Goal: Task Accomplishment & Management: Complete application form

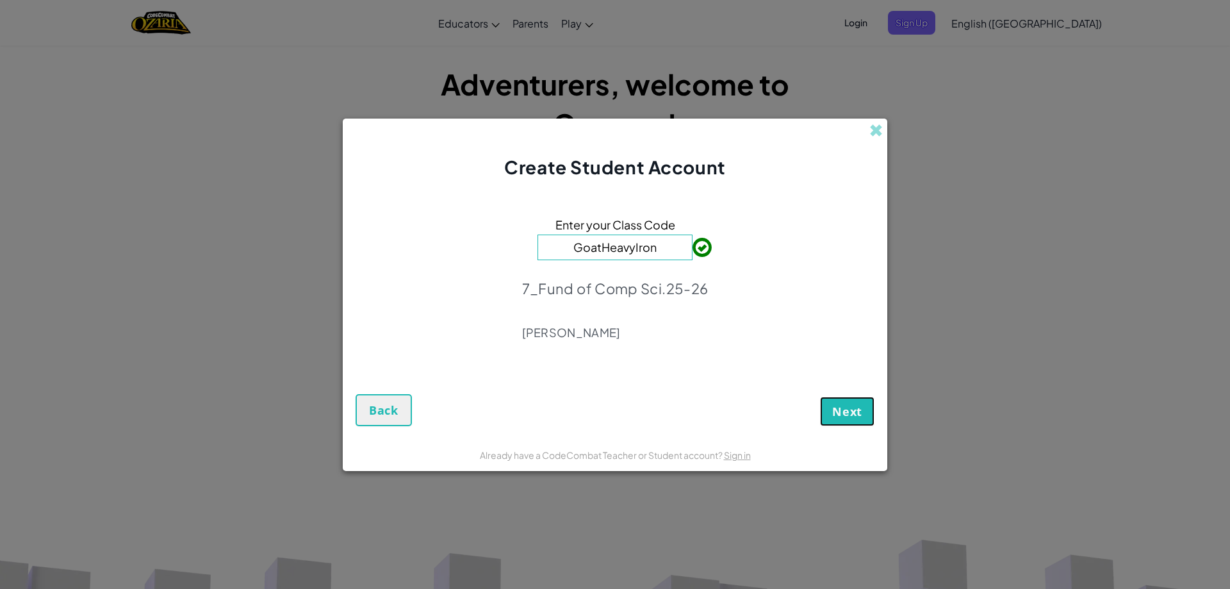
click at [826, 409] on button "Next" at bounding box center [847, 411] width 54 height 29
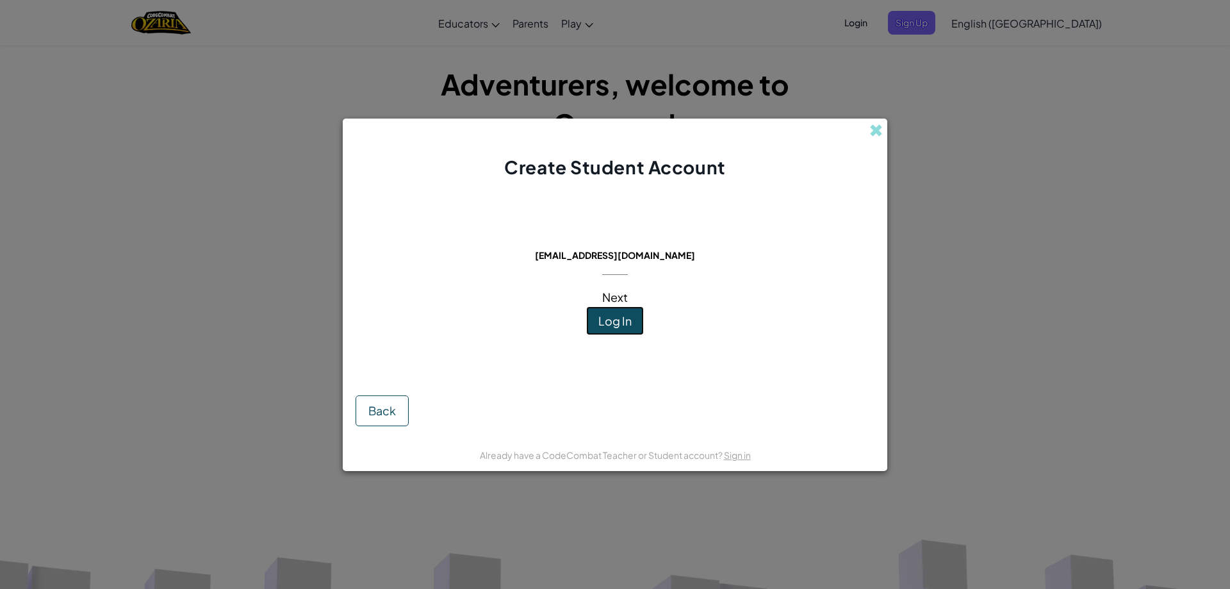
drag, startPoint x: 564, startPoint y: 372, endPoint x: 572, endPoint y: 370, distance: 8.1
click at [559, 378] on div "This email is already in use: [EMAIL_ADDRESS][DOMAIN_NAME] Next Log In Back" at bounding box center [615, 309] width 545 height 259
drag, startPoint x: 594, startPoint y: 320, endPoint x: 578, endPoint y: 330, distance: 19.6
click at [578, 330] on div "This email is already in use: [EMAIL_ADDRESS][DOMAIN_NAME] Next Log In" at bounding box center [615, 282] width 181 height 179
drag, startPoint x: 601, startPoint y: 309, endPoint x: 594, endPoint y: 312, distance: 6.9
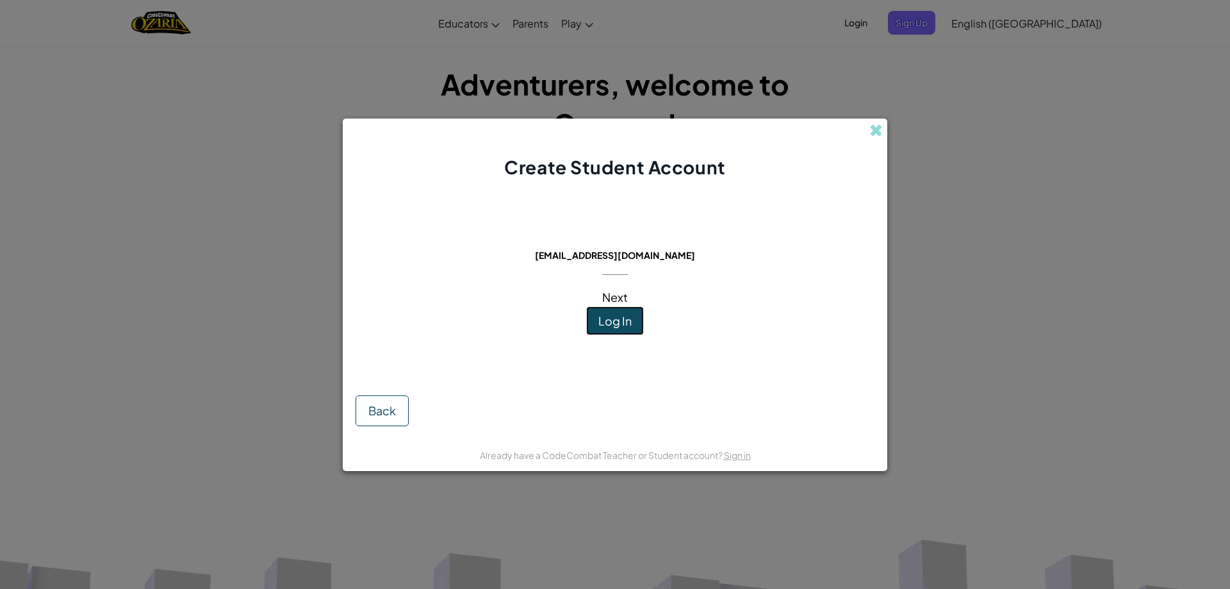
click at [594, 312] on button "Log In" at bounding box center [615, 320] width 58 height 29
